Goal: Task Accomplishment & Management: Manage account settings

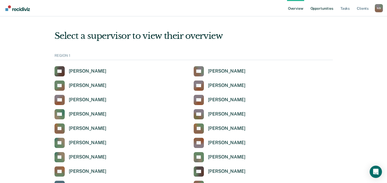
click at [324, 6] on link "Opportunities" at bounding box center [321, 8] width 25 height 16
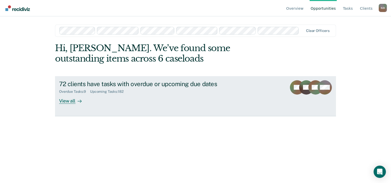
click at [72, 101] on div "View all" at bounding box center [73, 99] width 29 height 10
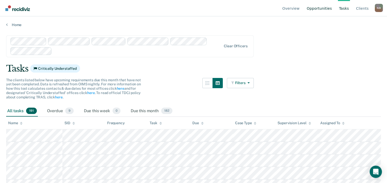
click at [330, 6] on link "Opportunities" at bounding box center [319, 8] width 27 height 16
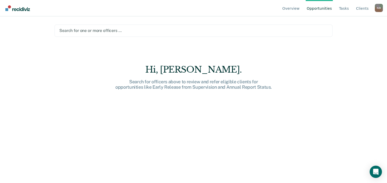
click at [116, 30] on div at bounding box center [193, 31] width 269 height 6
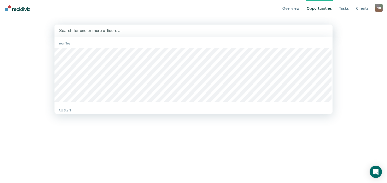
click at [59, 111] on div "All Staff" at bounding box center [194, 110] width 278 height 5
click at [62, 110] on div "All Staff" at bounding box center [194, 110] width 278 height 5
click at [83, 33] on div at bounding box center [193, 31] width 269 height 6
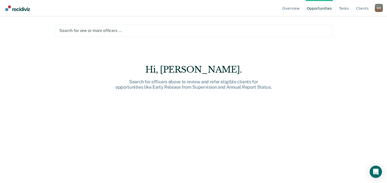
click at [84, 30] on div at bounding box center [193, 31] width 269 height 6
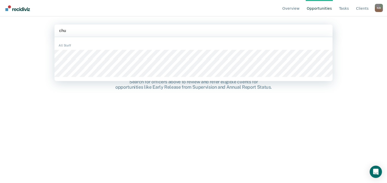
type input "chuc"
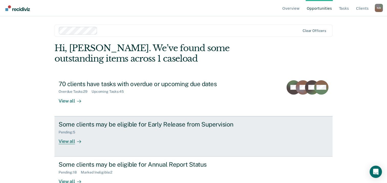
scroll to position [14, 0]
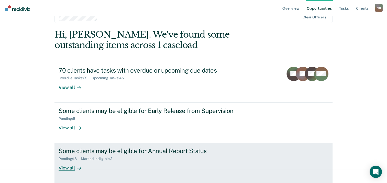
click at [63, 169] on div "View all" at bounding box center [73, 166] width 29 height 10
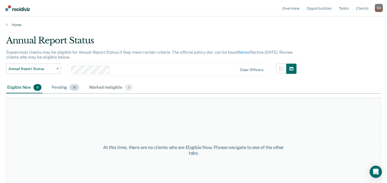
click at [67, 86] on div "Pending 18" at bounding box center [65, 87] width 29 height 11
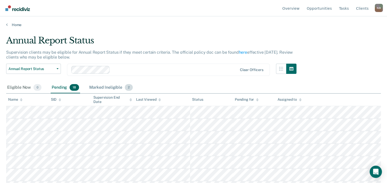
click at [107, 88] on div "Marked Ineligible 2" at bounding box center [111, 87] width 46 height 11
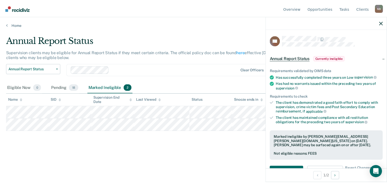
scroll to position [100, 0]
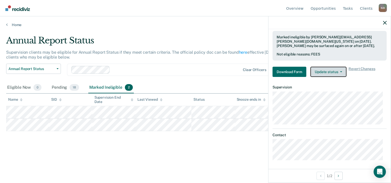
click at [340, 71] on icon "button" at bounding box center [341, 71] width 2 height 1
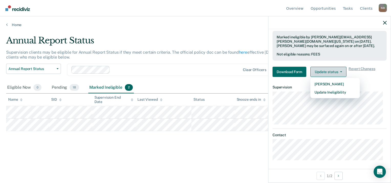
click at [340, 71] on icon "button" at bounding box center [341, 71] width 2 height 1
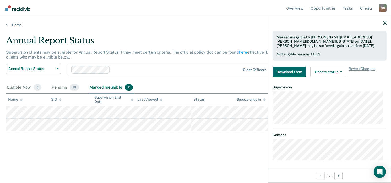
click at [194, 85] on div "Eligible Now 0 Pending 18 Marked Ineligible 2" at bounding box center [195, 88] width 379 height 12
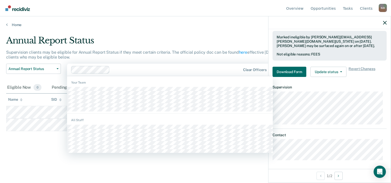
click at [174, 64] on div "Clear officers" at bounding box center [170, 70] width 206 height 12
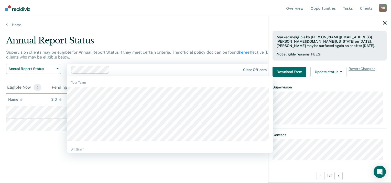
click at [177, 33] on main "Annual Report Status Supervision clients may be eligible for Annual Report Stat…" at bounding box center [195, 104] width 391 height 155
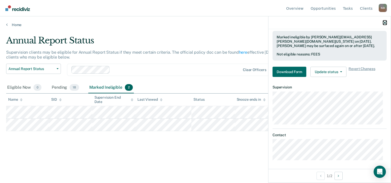
click at [385, 22] on icon "button" at bounding box center [385, 23] width 4 height 4
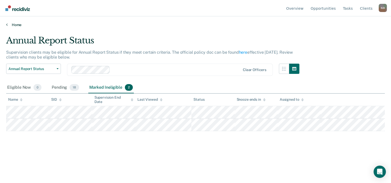
click at [10, 26] on link "Home" at bounding box center [195, 25] width 379 height 5
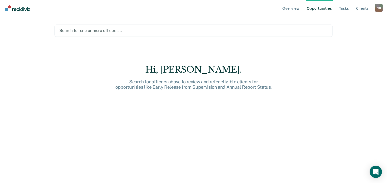
click at [204, 31] on div at bounding box center [193, 31] width 269 height 6
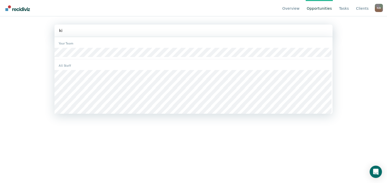
type input "kie"
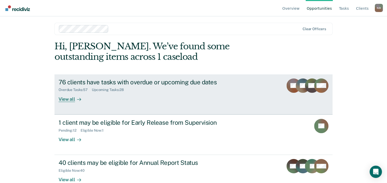
scroll to position [14, 0]
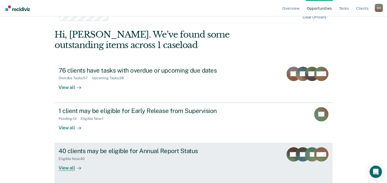
click at [69, 166] on div "View all" at bounding box center [73, 166] width 29 height 10
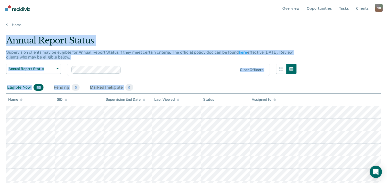
click at [1, 39] on main "Annual Report Status Supervision clients may be eligible for Annual Report Stat…" at bounding box center [193, 104] width 387 height 155
click at [8, 24] on link "Home" at bounding box center [193, 25] width 375 height 5
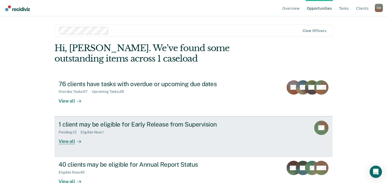
click at [99, 134] on div "1 client may be eligible for Early Release from Supervision Pending : 12 Eligib…" at bounding box center [155, 133] width 192 height 24
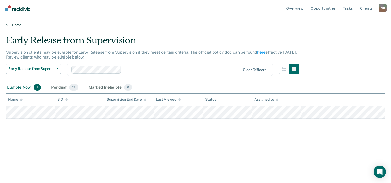
click at [15, 24] on link "Home" at bounding box center [195, 25] width 379 height 5
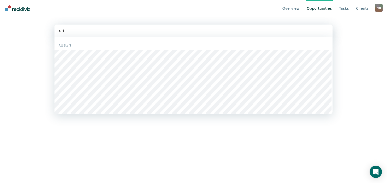
type input "[PERSON_NAME]"
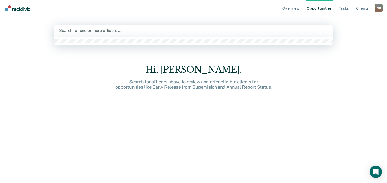
click at [97, 28] on div at bounding box center [193, 31] width 269 height 6
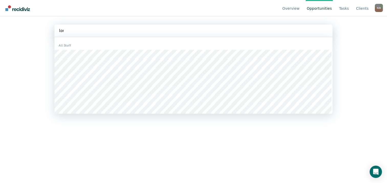
type input "lore"
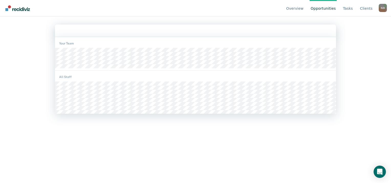
type input "o"
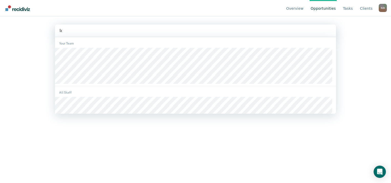
type input "lor"
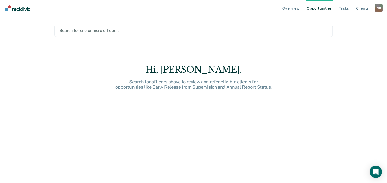
click at [94, 31] on div at bounding box center [193, 31] width 269 height 6
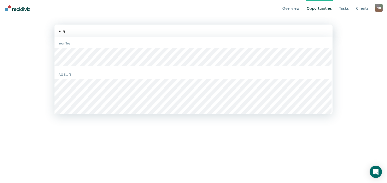
type input "angel"
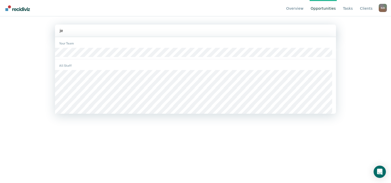
type input "jef"
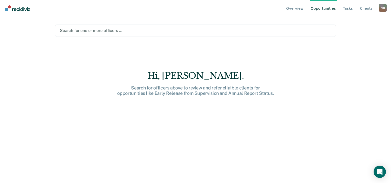
click at [76, 29] on div at bounding box center [195, 31] width 271 height 6
